Goal: Check status

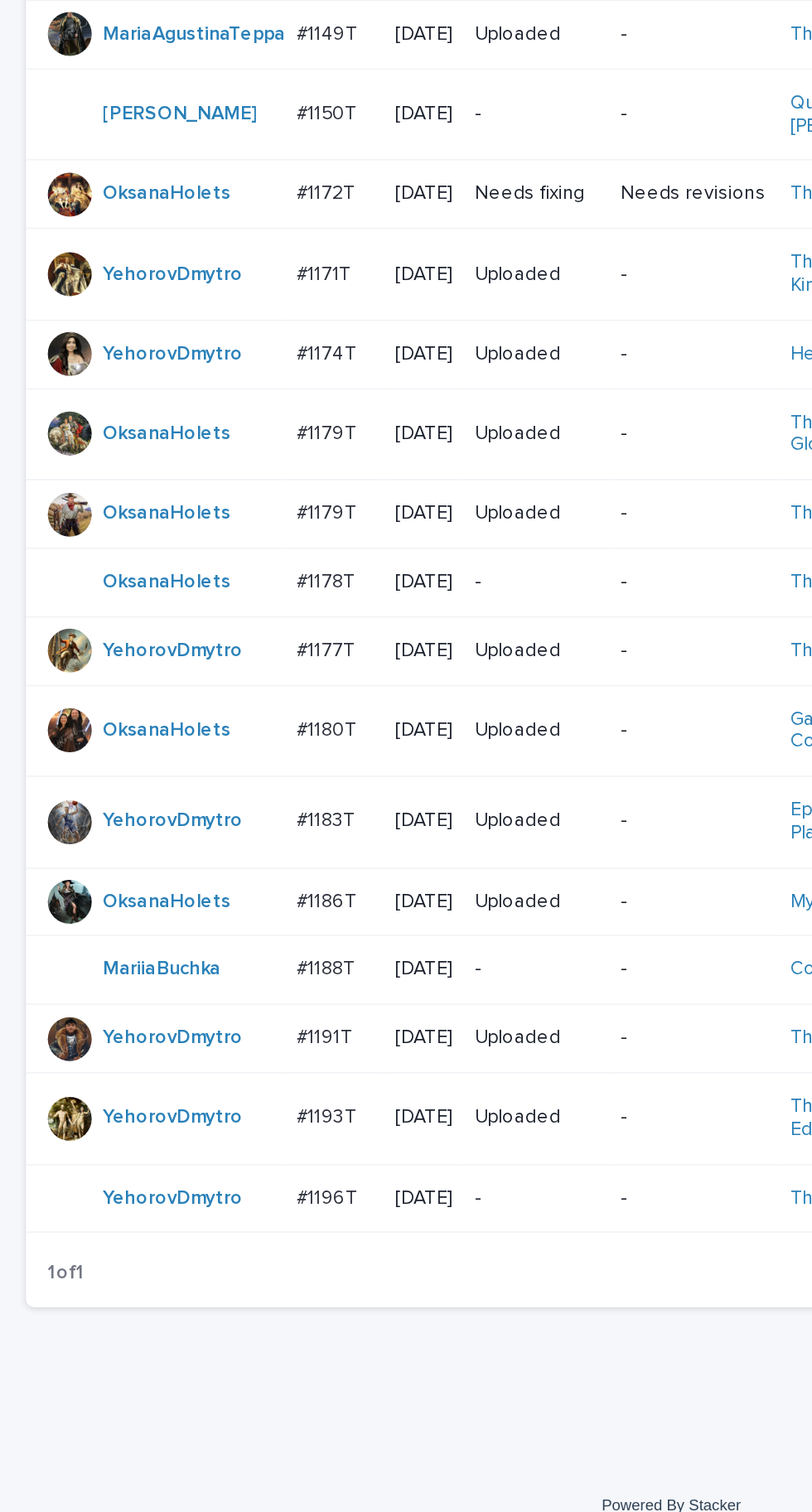
scroll to position [378, 0]
click at [210, 952] on td "#1178T #1178T" at bounding box center [203, 931] width 59 height 42
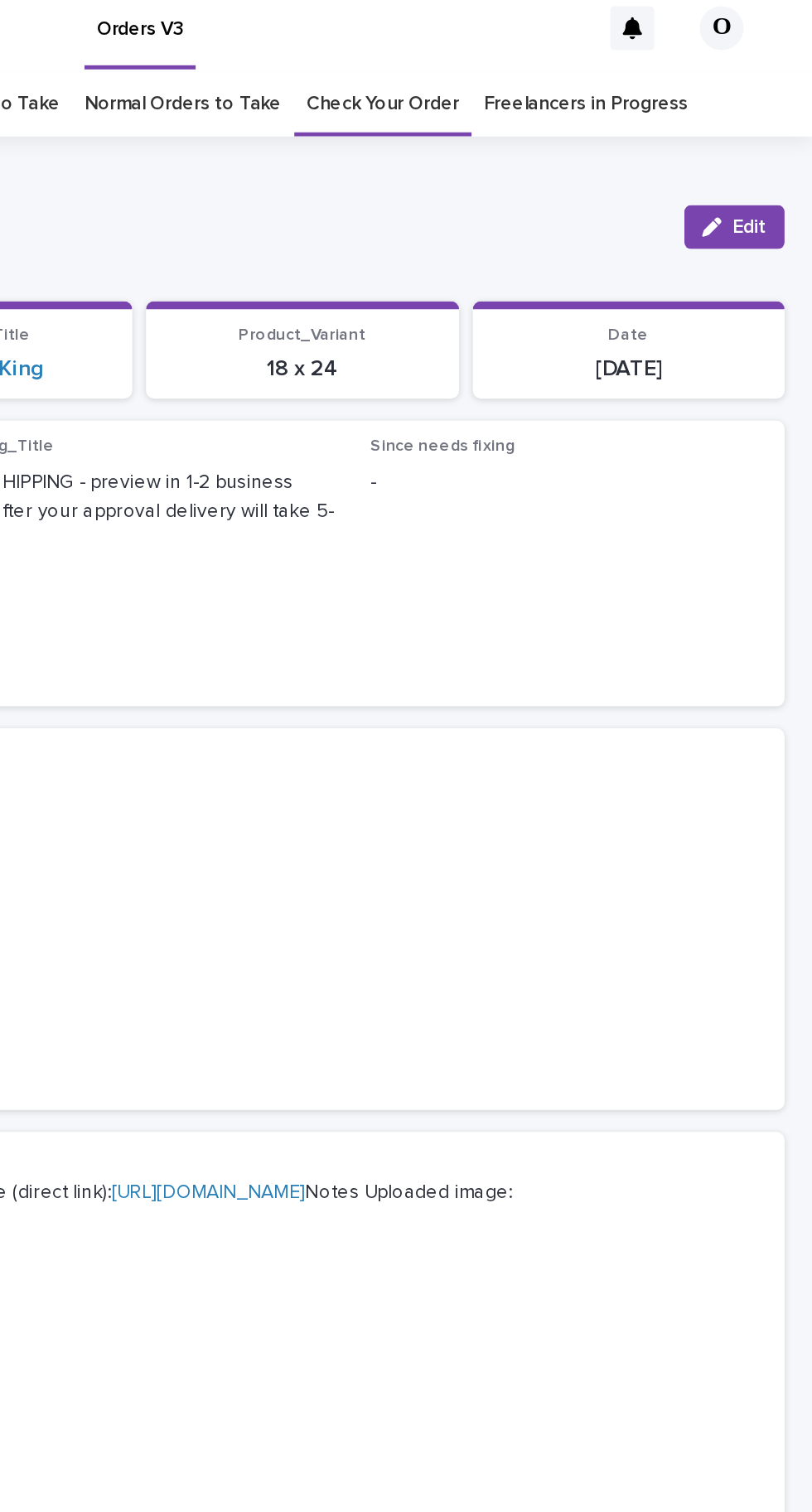
click at [756, 141] on icon "button" at bounding box center [752, 147] width 12 height 12
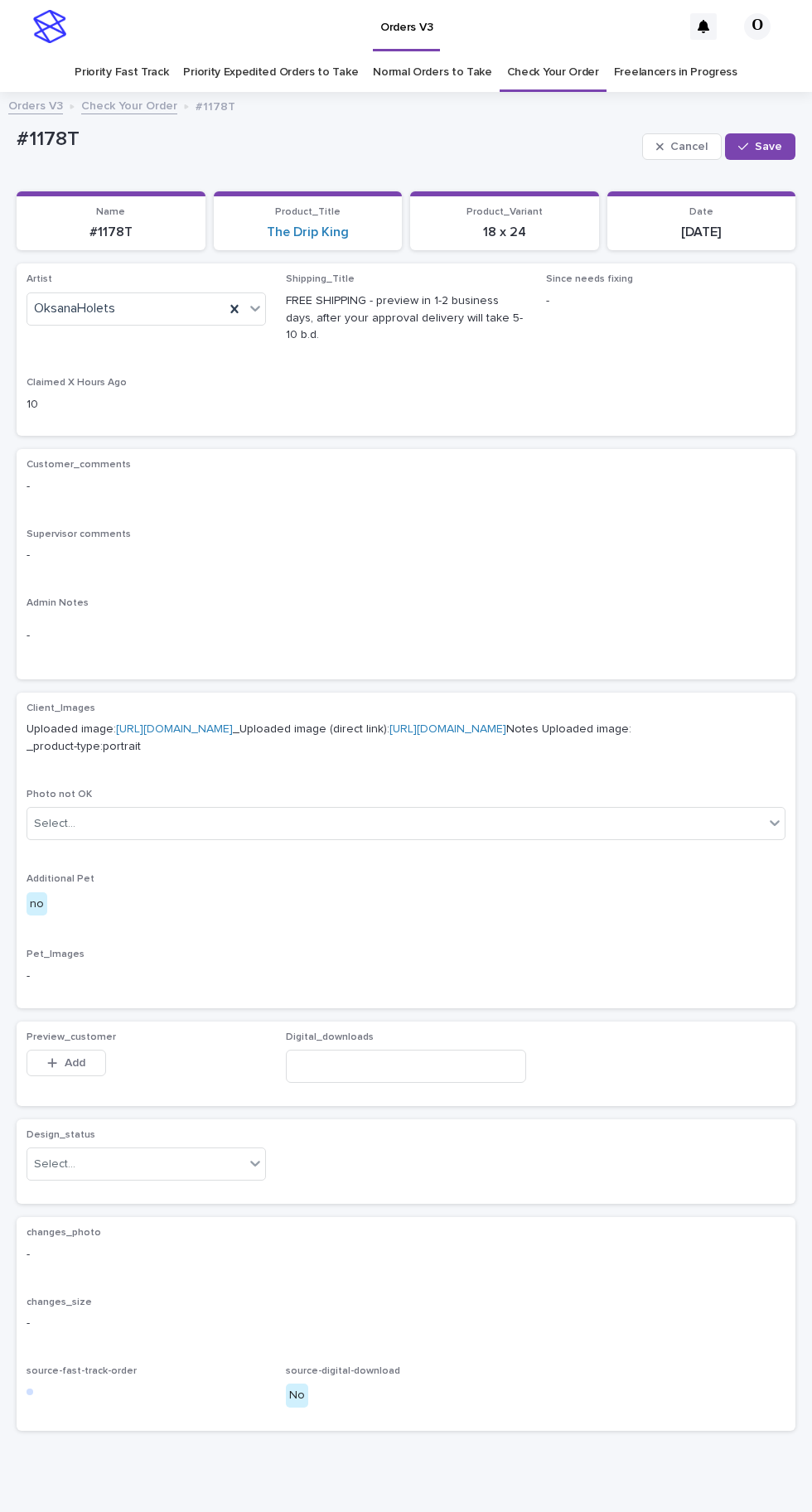
scroll to position [14, 0]
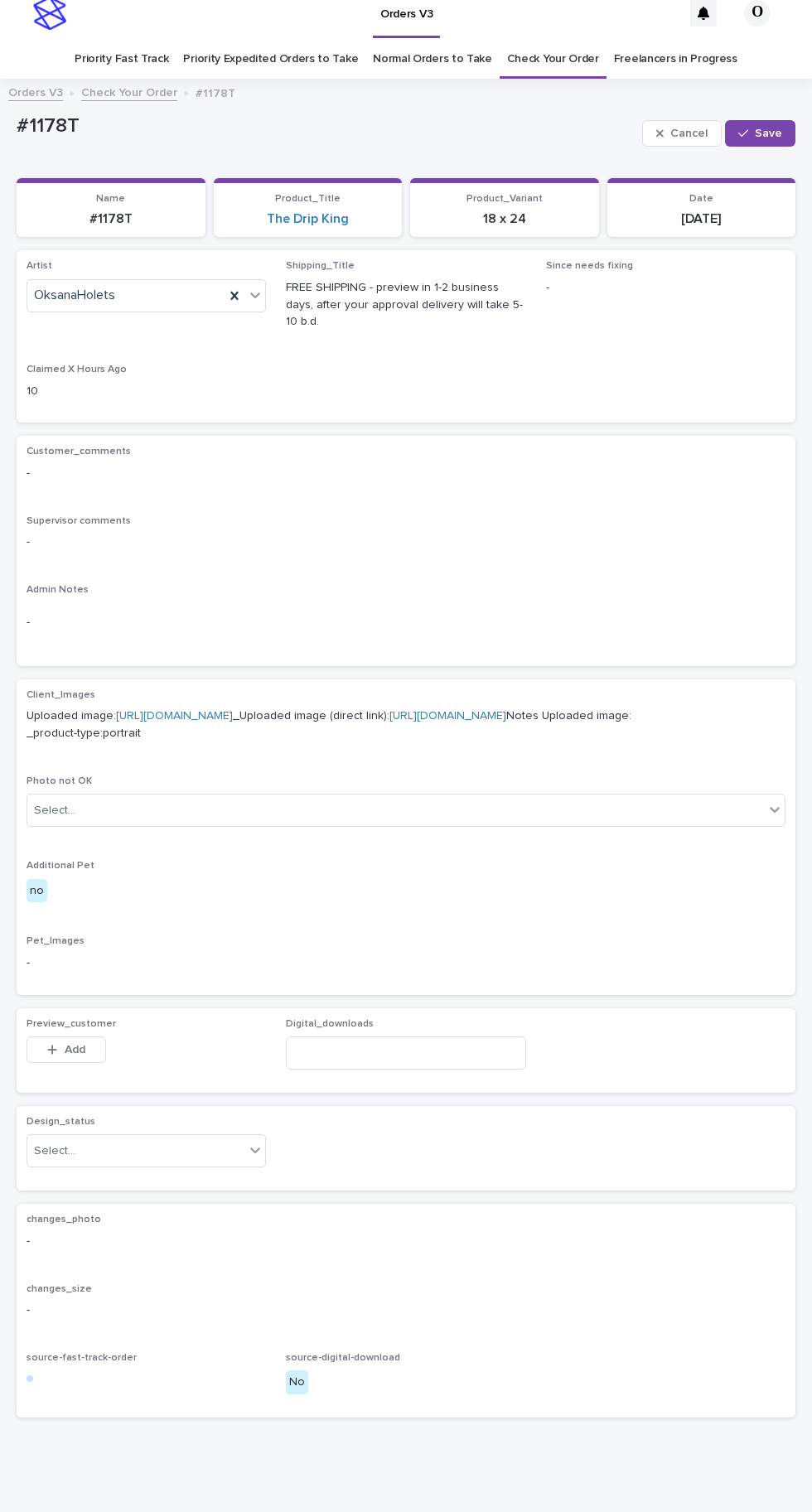
click at [89, 1059] on button "Add" at bounding box center [66, 1049] width 80 height 26
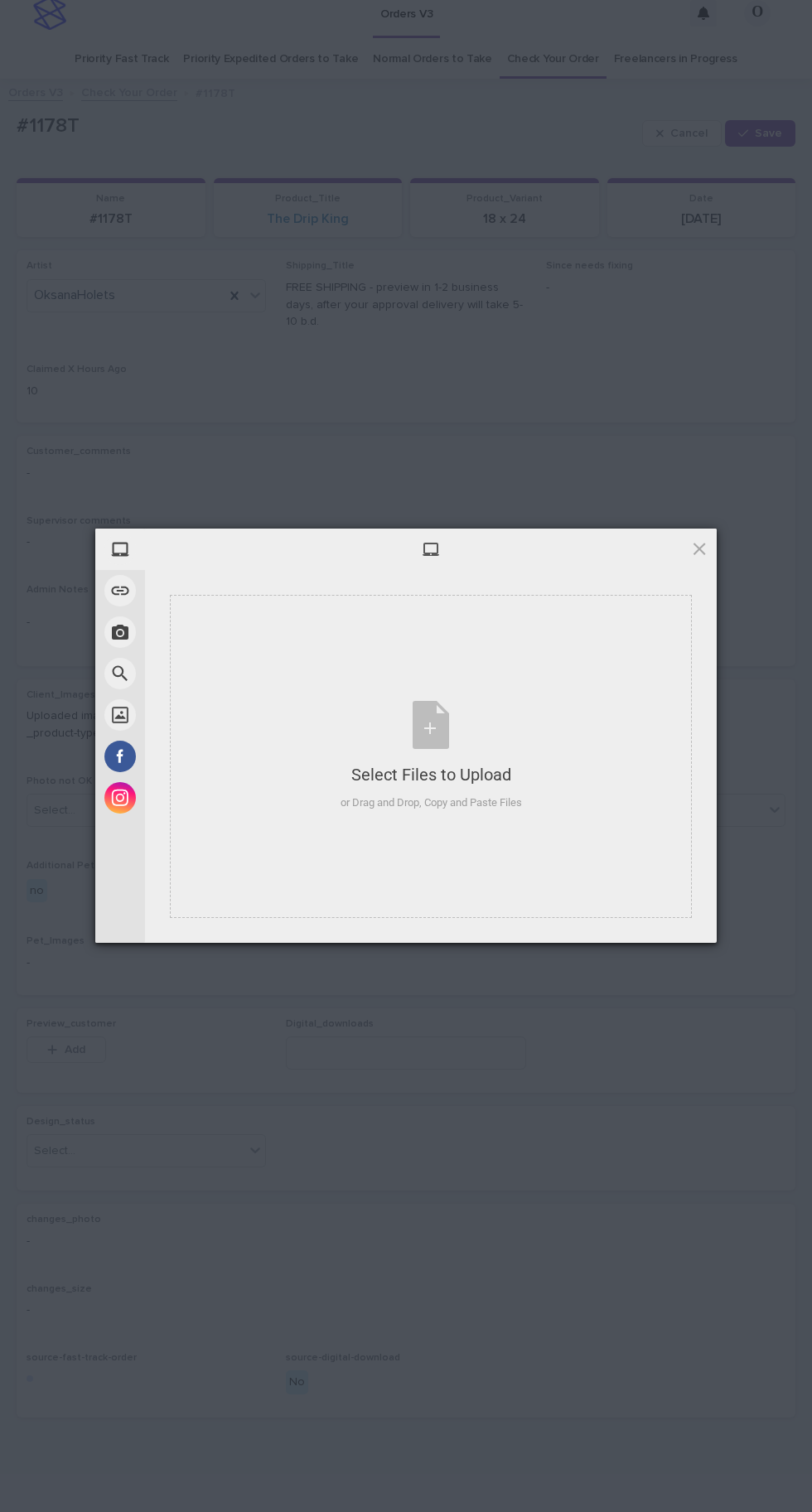
click at [460, 724] on div "Select Files to Upload or Drag and Drop, Copy and Paste Files" at bounding box center [432, 756] width 182 height 110
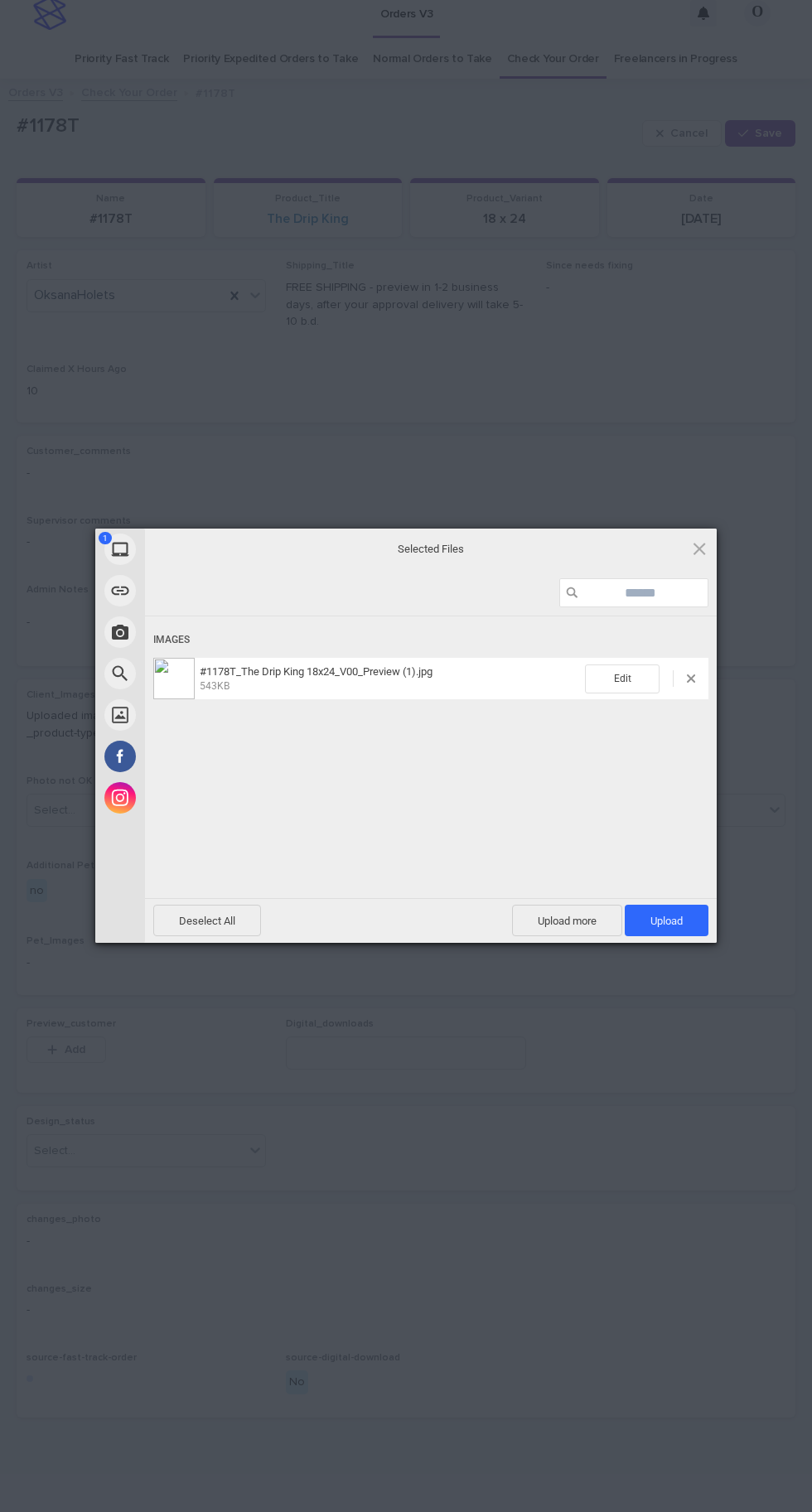
click at [672, 920] on span "Upload 1" at bounding box center [667, 921] width 32 height 13
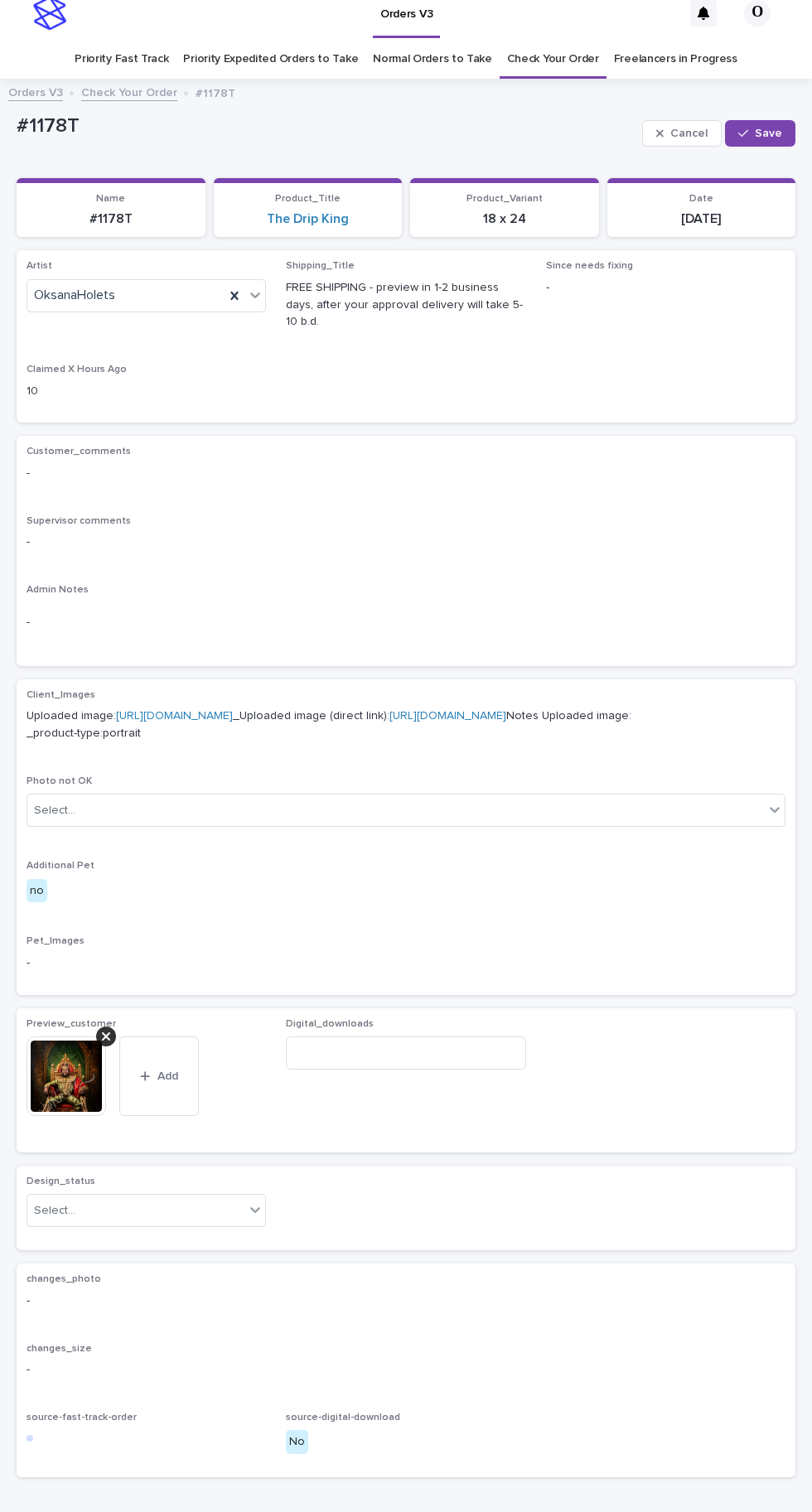
click at [109, 1029] on p "Preview_customer" at bounding box center [146, 1024] width 239 height 12
click at [106, 1041] on icon at bounding box center [106, 1036] width 8 height 8
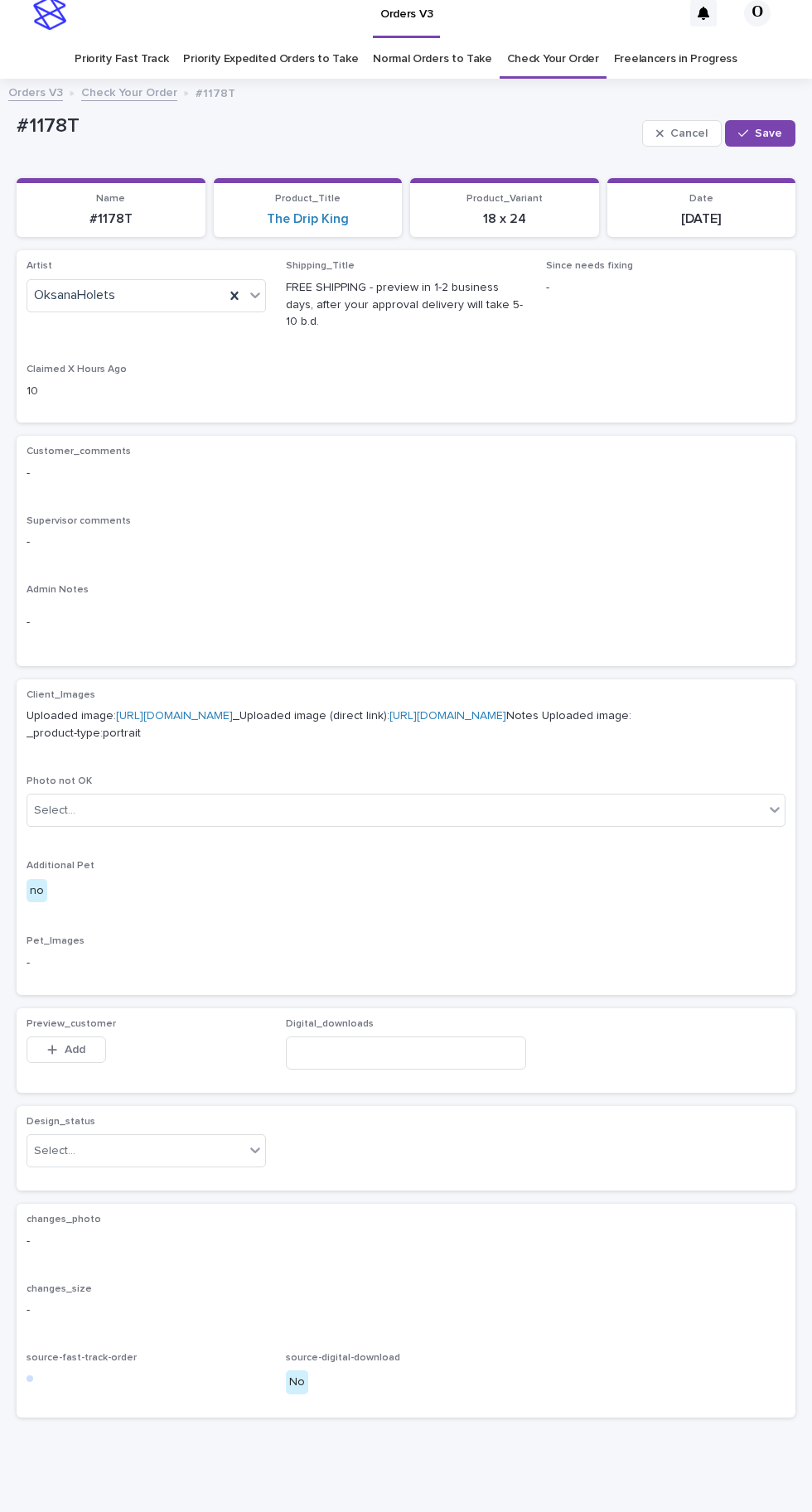
click at [79, 1056] on span "Add" at bounding box center [75, 1050] width 20 height 12
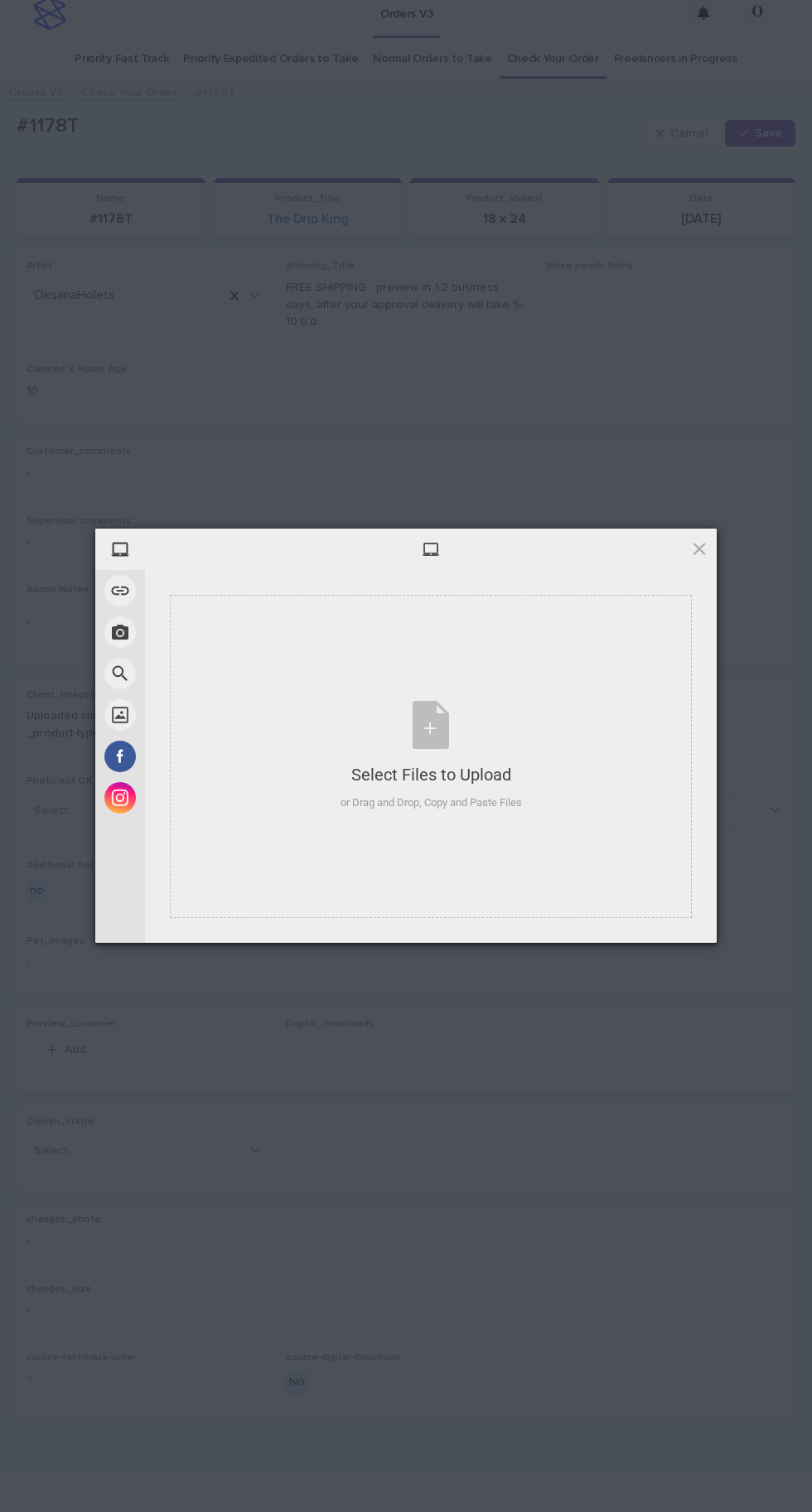
click at [475, 738] on div "Select Files to Upload or Drag and Drop, Copy and Paste Files" at bounding box center [432, 756] width 182 height 110
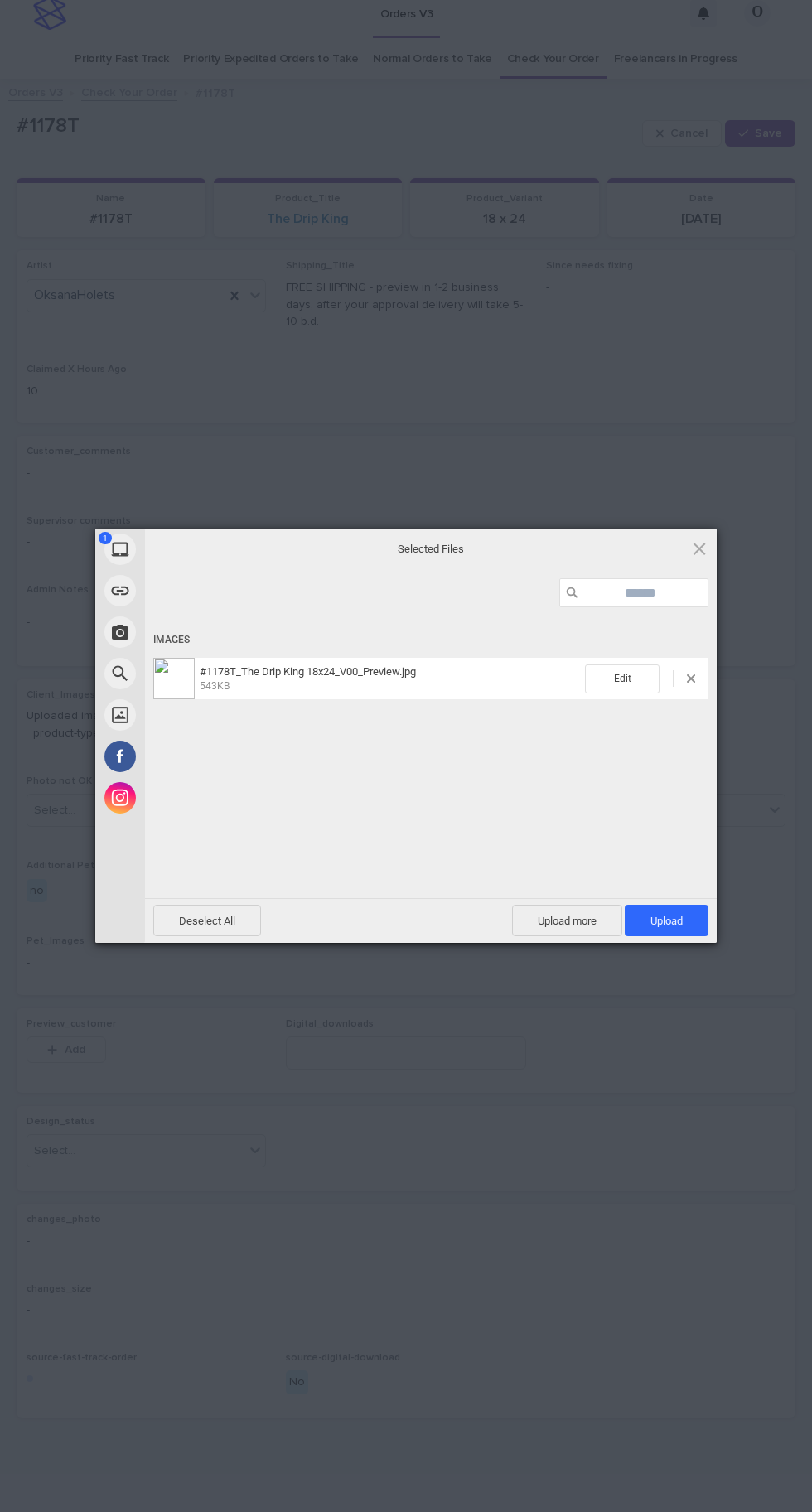
click at [689, 910] on span "Upload 1" at bounding box center [667, 920] width 84 height 31
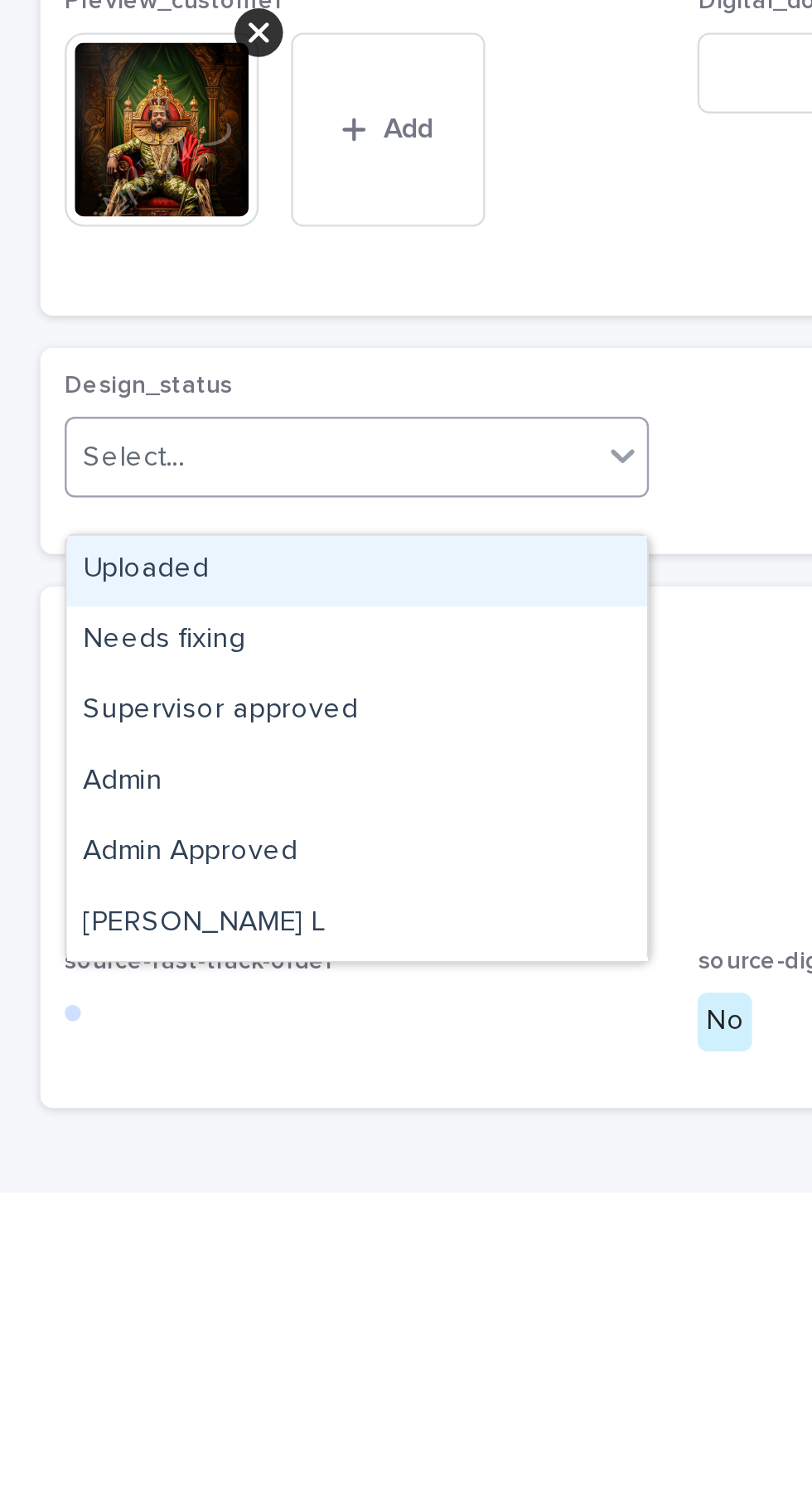
click at [143, 1242] on div "Uploaded" at bounding box center [146, 1257] width 238 height 29
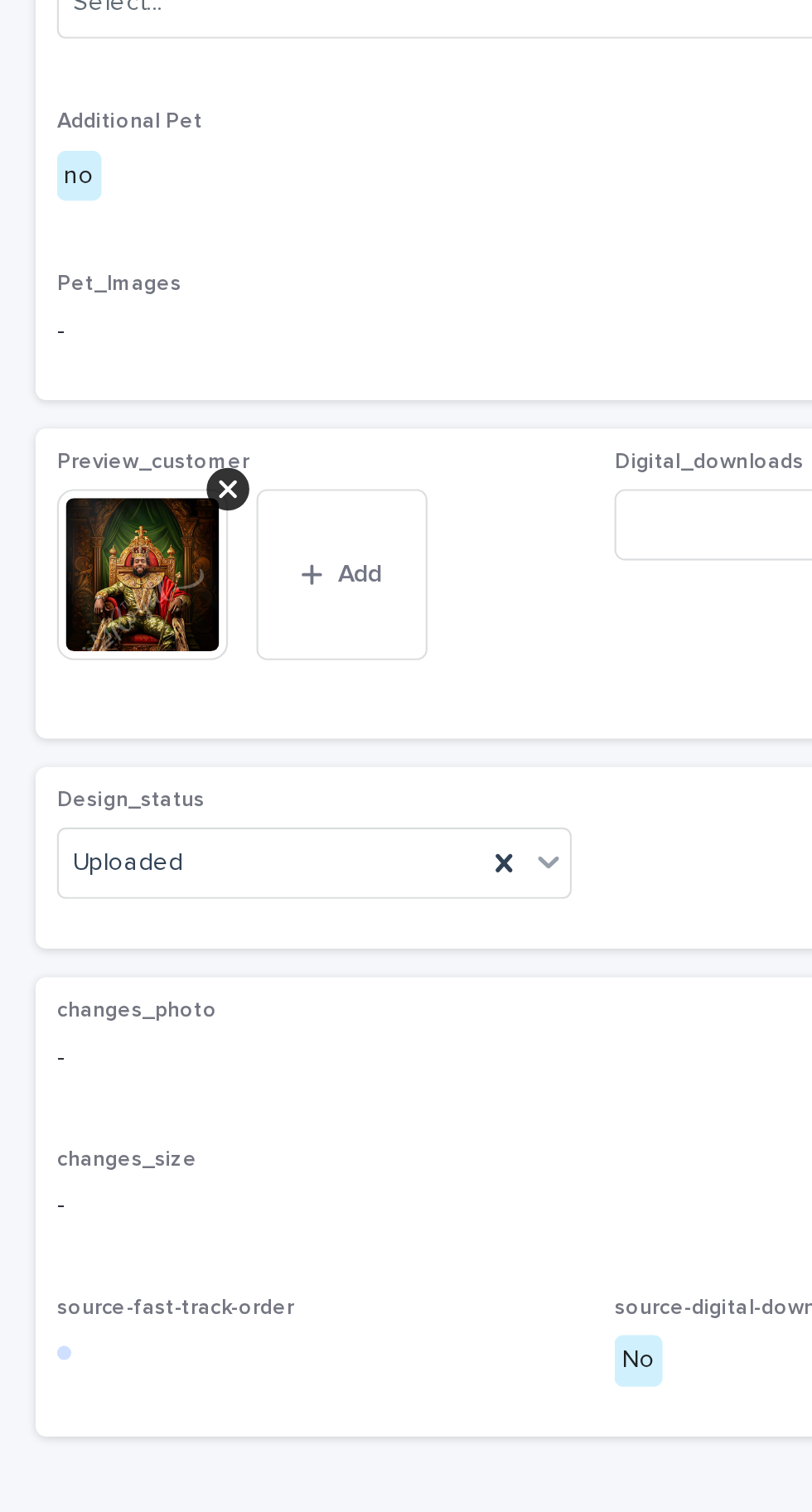
scroll to position [12, 0]
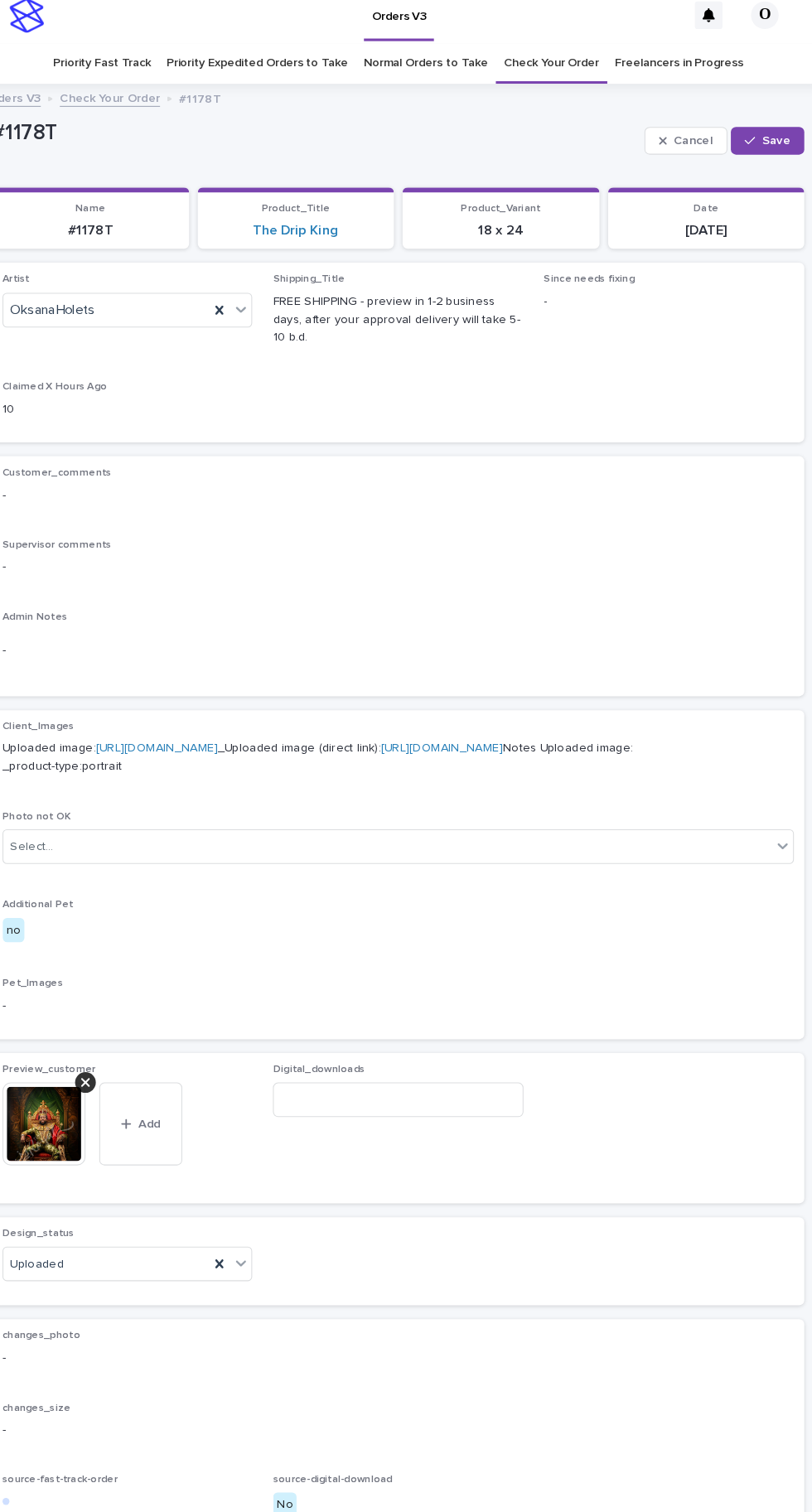
click at [767, 129] on span "Save" at bounding box center [769, 135] width 27 height 12
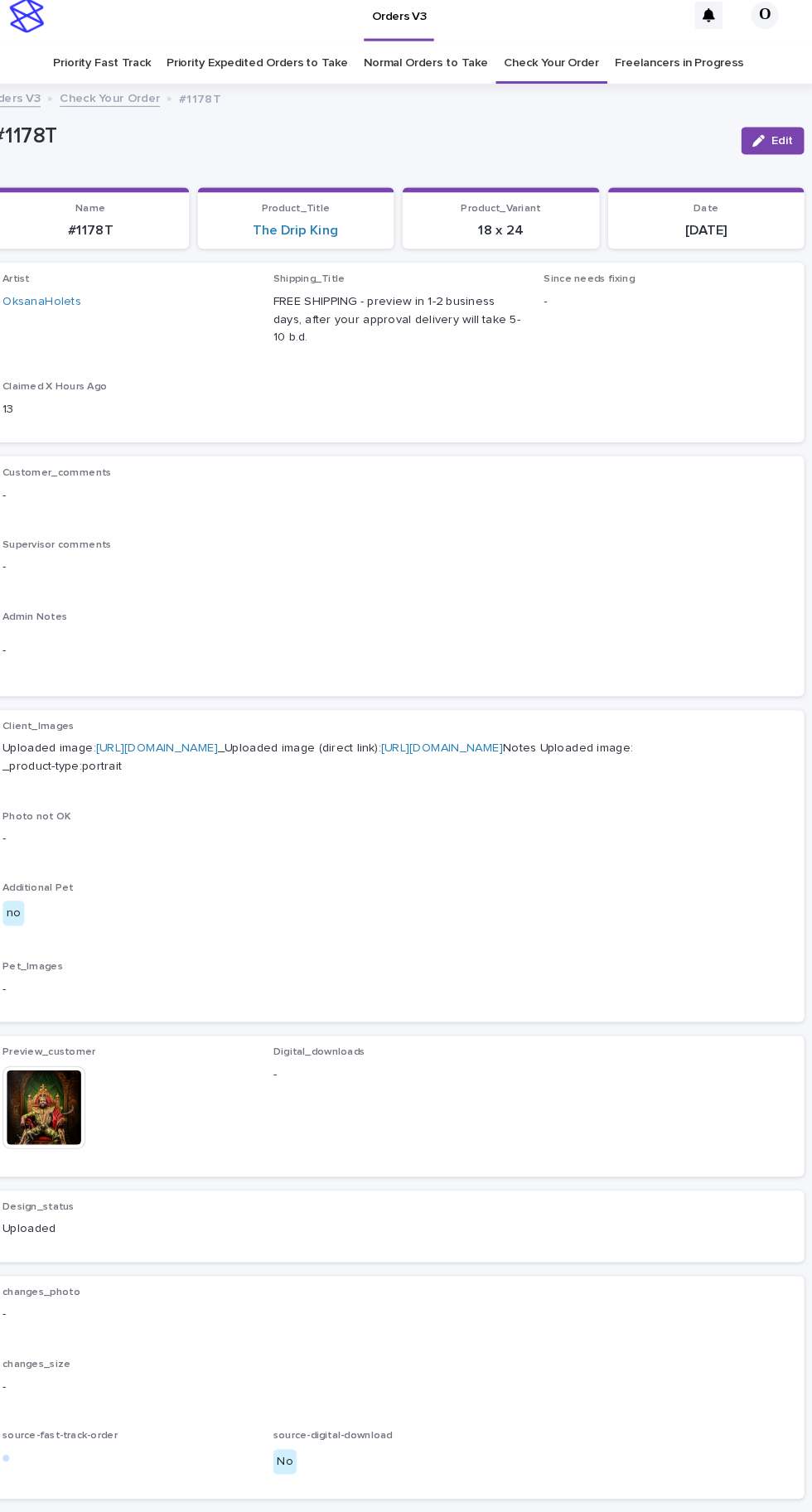
click at [80, 1086] on img at bounding box center [66, 1063] width 80 height 80
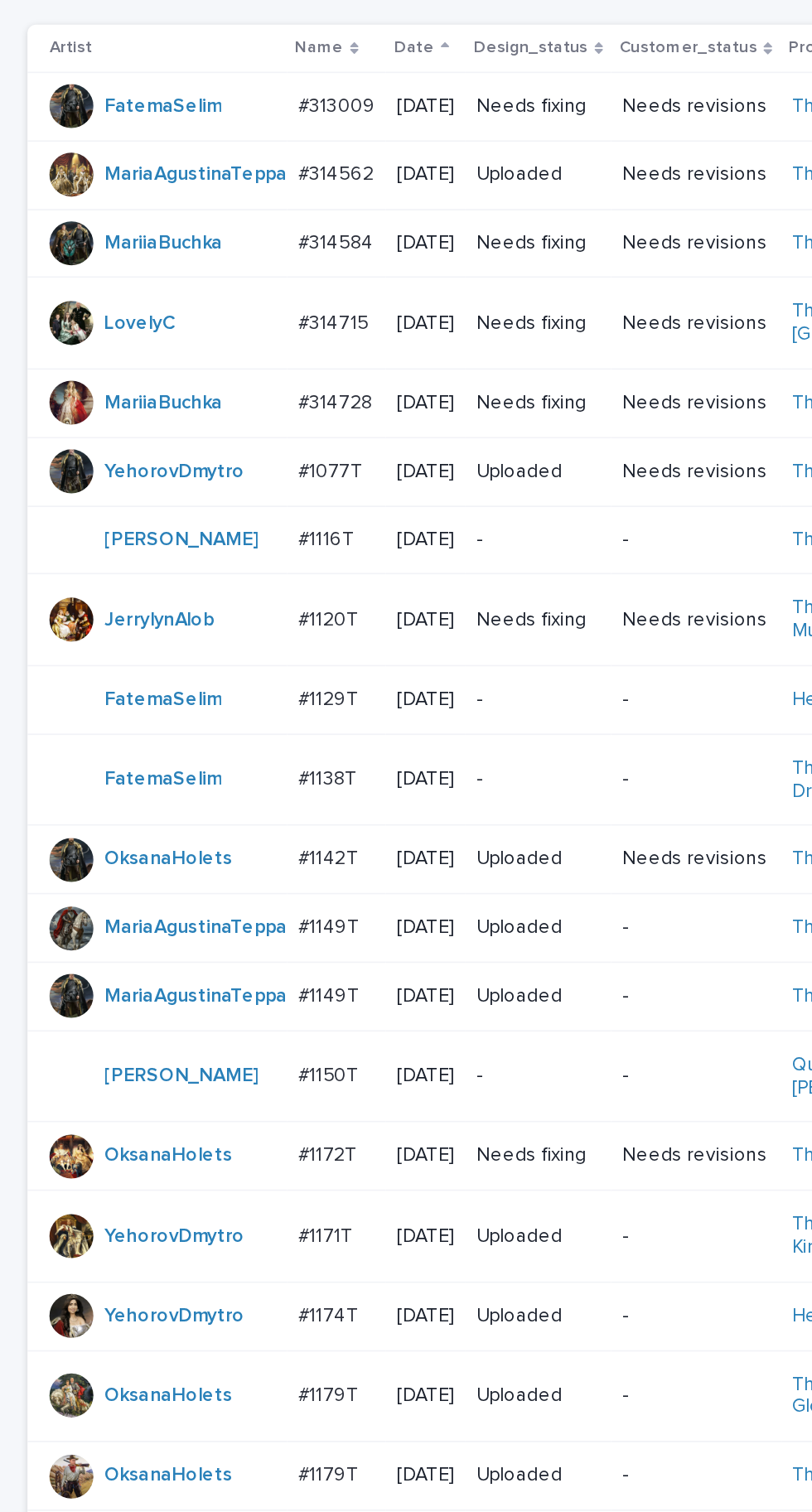
scroll to position [469, 0]
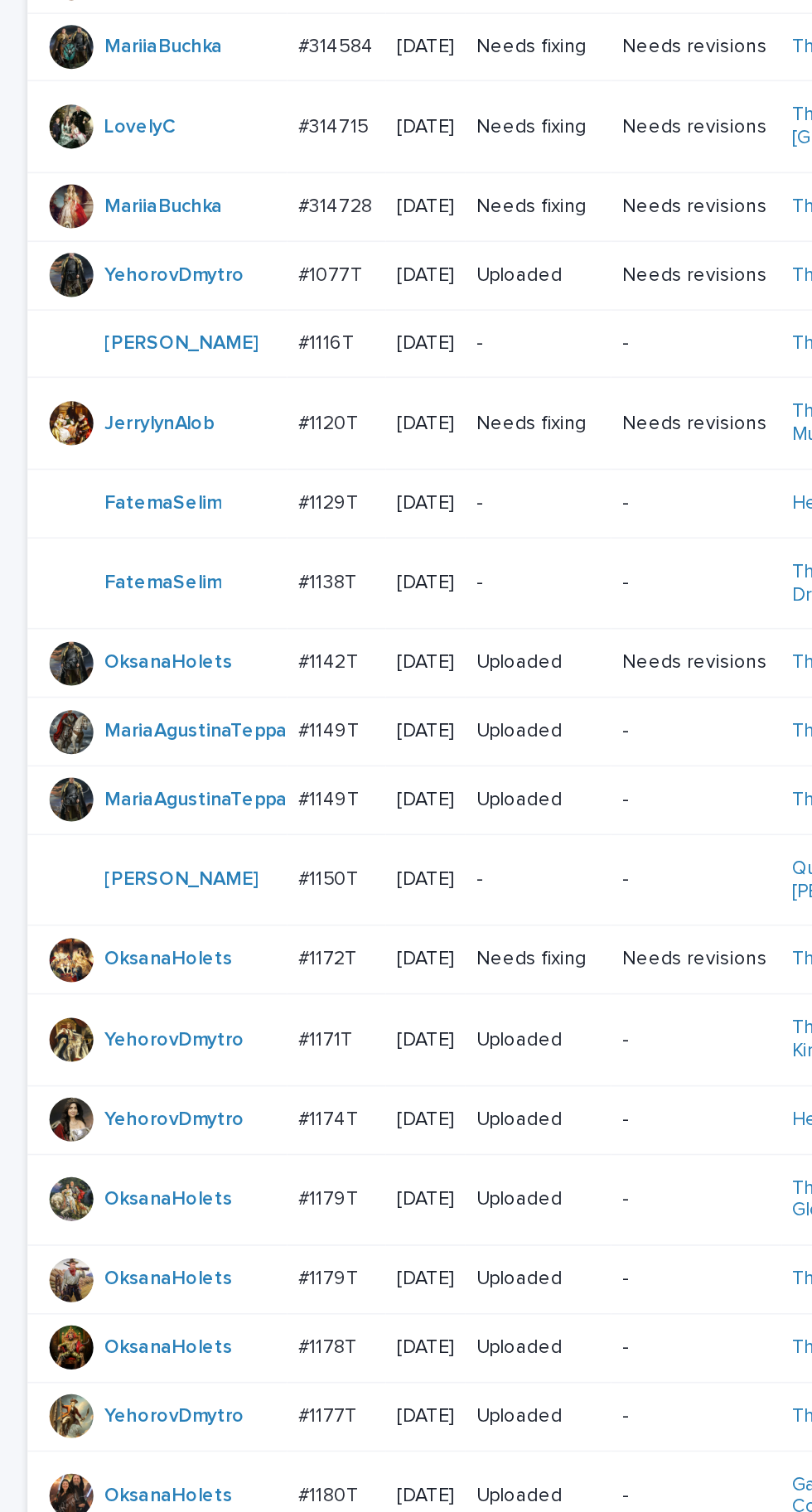
click at [203, 801] on p "#1174T" at bounding box center [199, 792] width 40 height 18
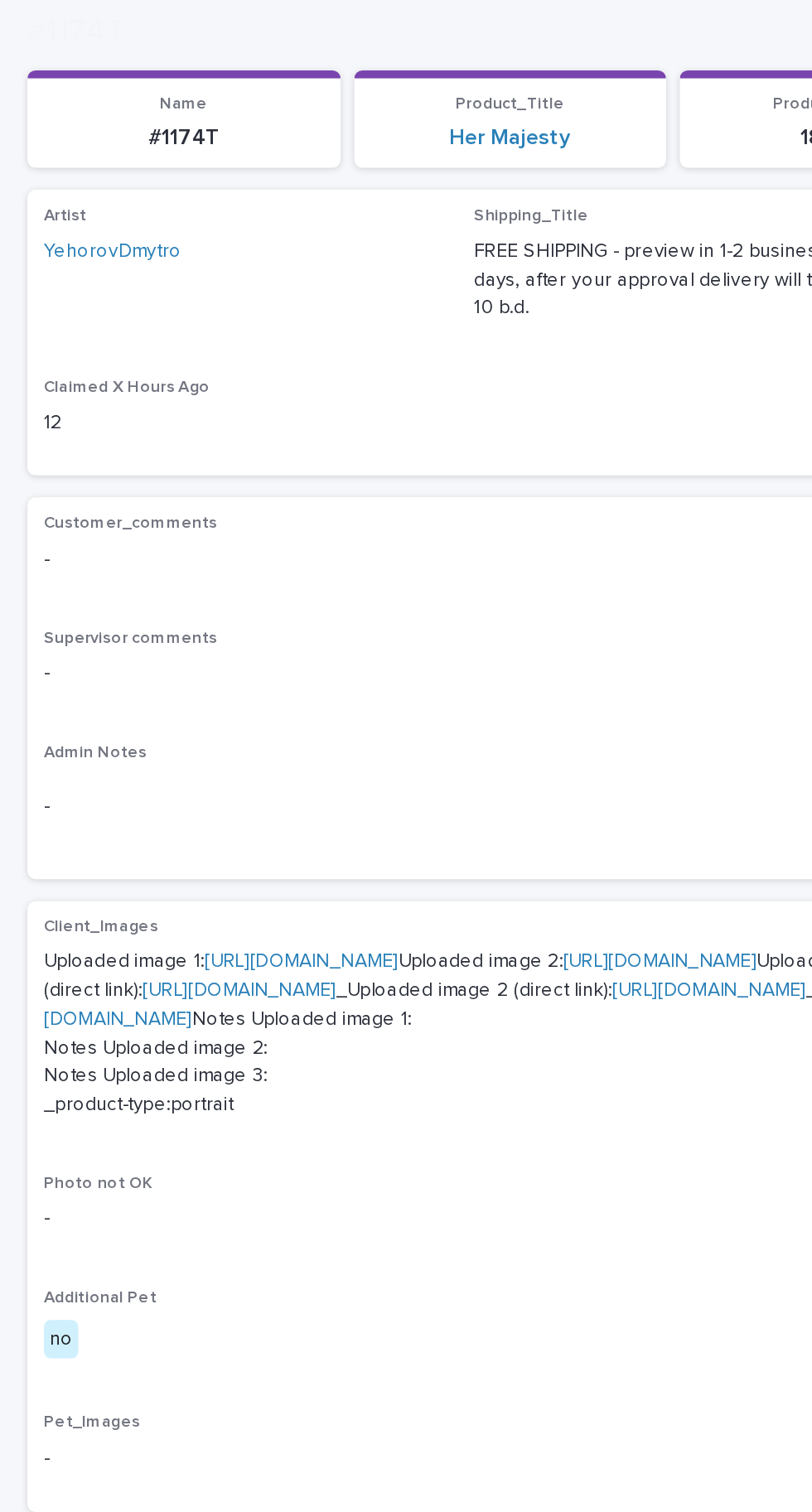
scroll to position [238, 0]
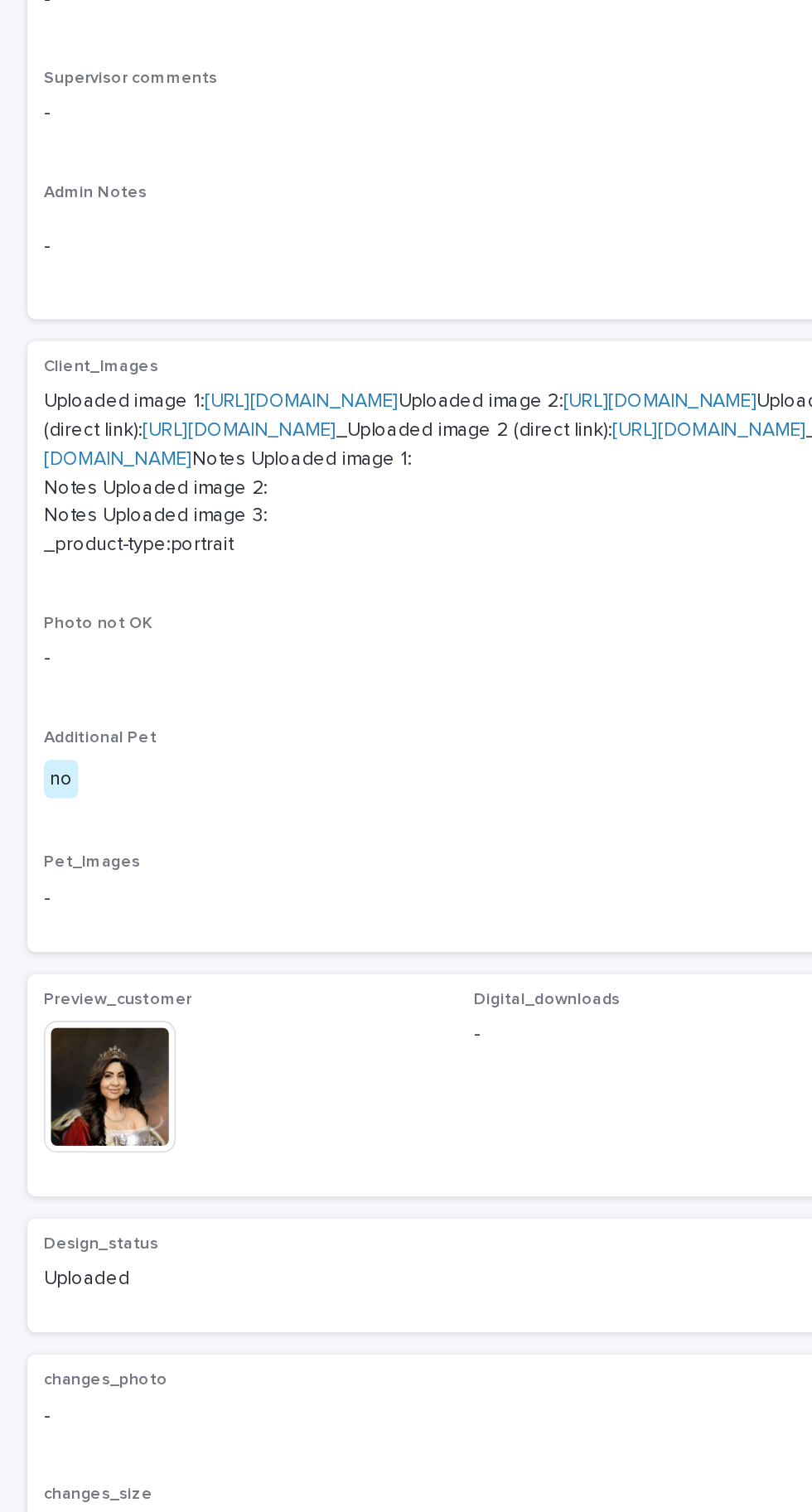
click at [91, 1033] on img at bounding box center [66, 994] width 80 height 80
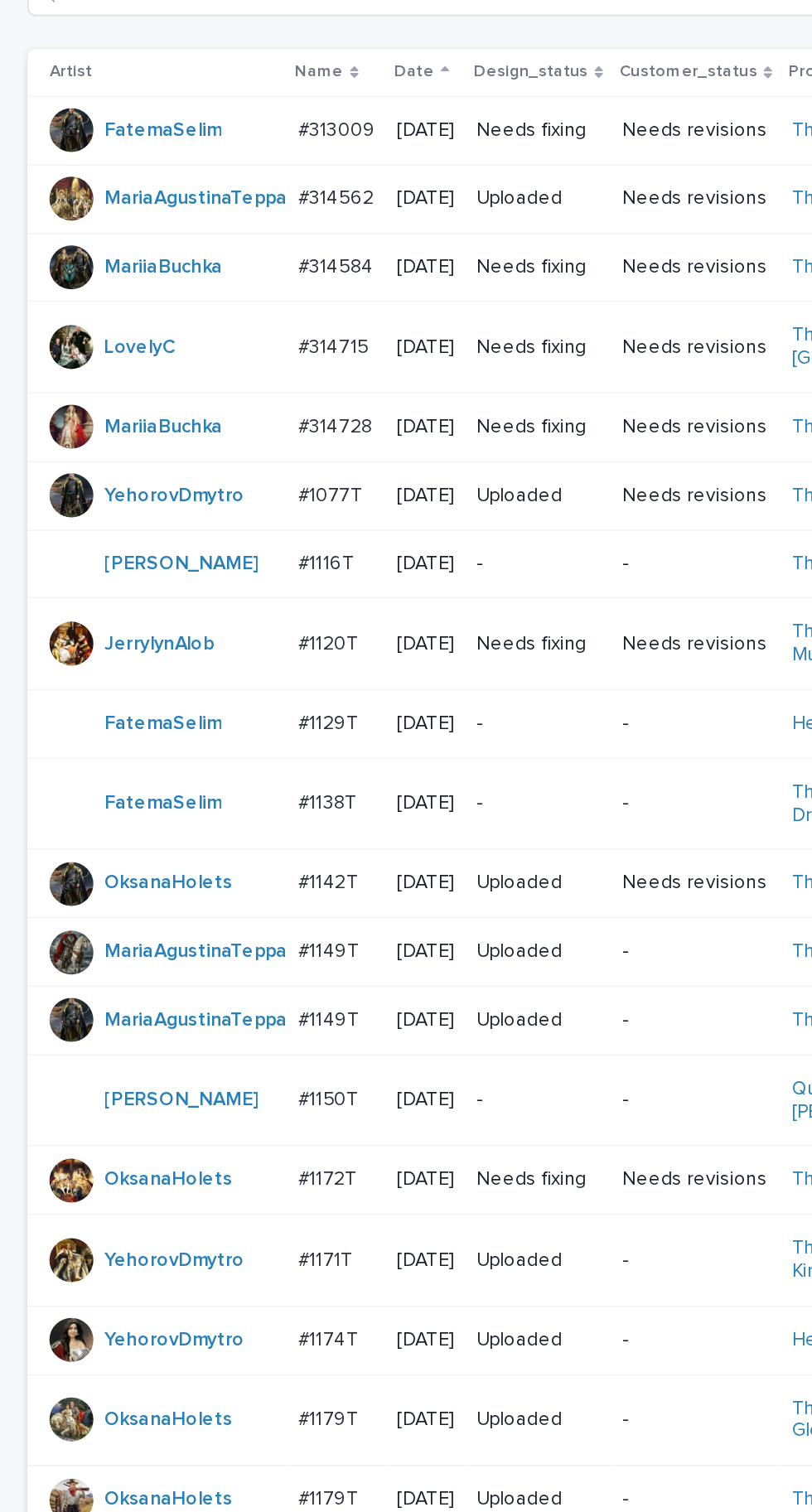
click at [220, 530] on p "#314715" at bounding box center [203, 522] width 46 height 18
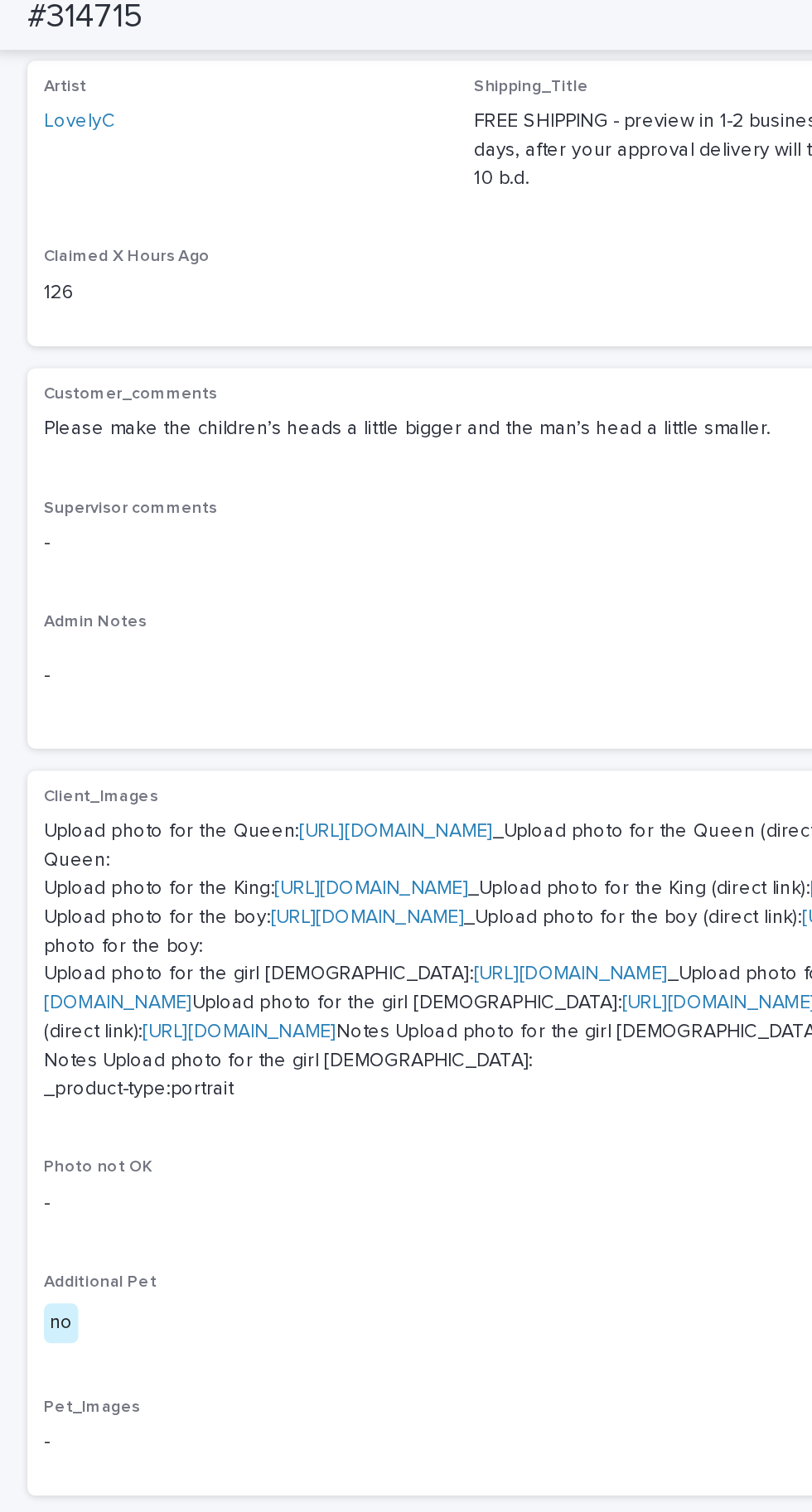
scroll to position [463, 0]
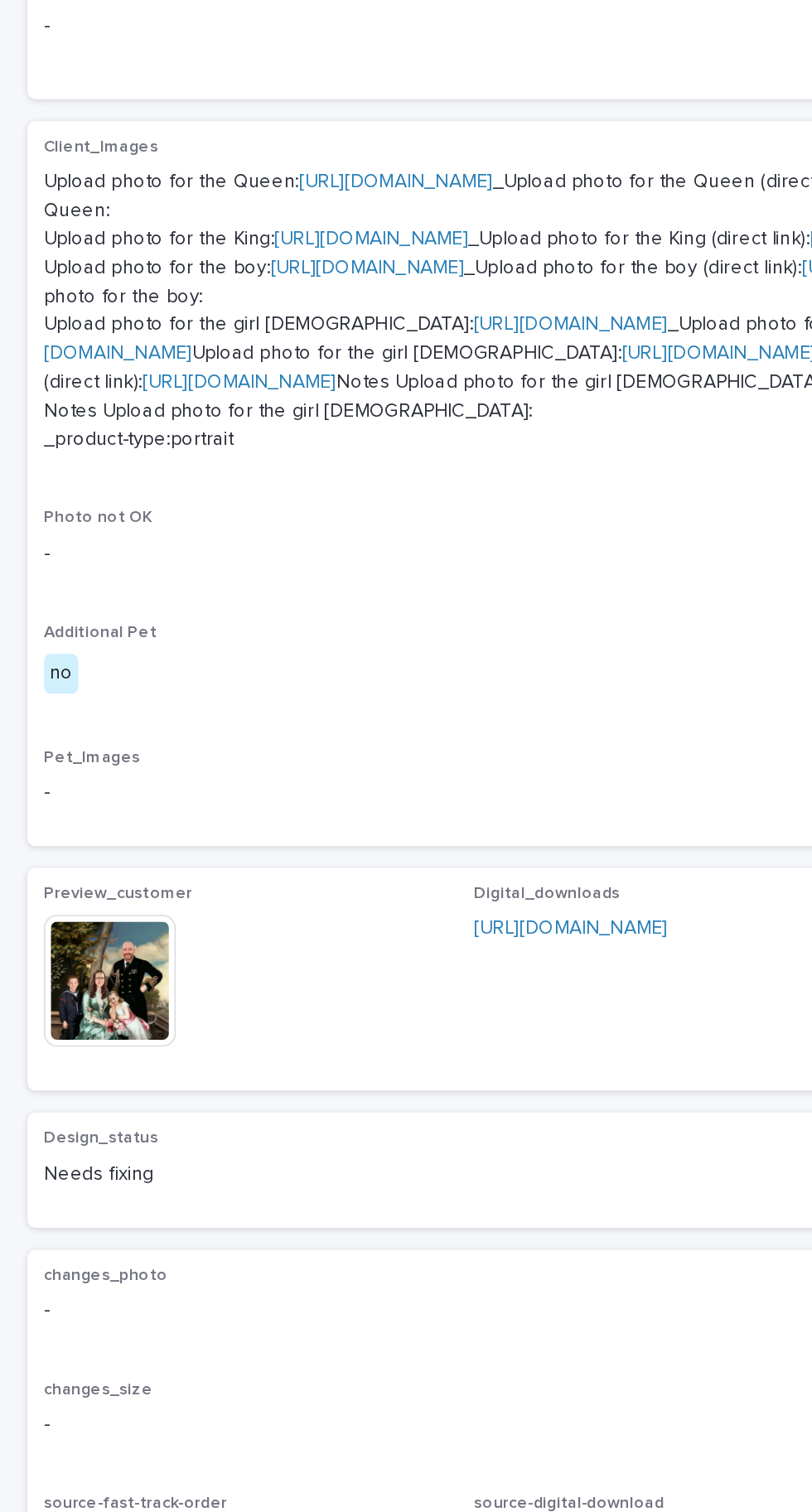
click at [80, 1033] on img at bounding box center [66, 994] width 80 height 80
